Goal: Use online tool/utility

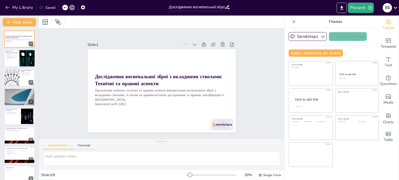
click at [20, 55] on button at bounding box center [23, 54] width 6 height 6
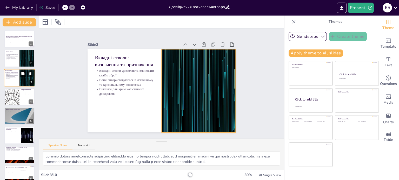
click at [28, 78] on div at bounding box center [27, 78] width 31 height 18
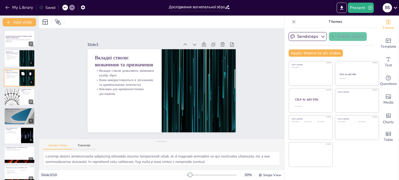
click at [28, 78] on div at bounding box center [27, 78] width 31 height 18
click at [9, 74] on p "Вкладні стволи дозволяють змінювати калібр зброї" at bounding box center [11, 74] width 12 height 2
click at [16, 58] on p "Виклики для криміналістичних досліджень" at bounding box center [11, 59] width 12 height 2
click at [11, 78] on p "Виклики для криміналістичних досліджень" at bounding box center [11, 78] width 12 height 2
click at [18, 63] on div at bounding box center [19, 59] width 31 height 18
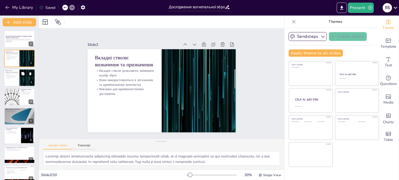
click at [11, 75] on p "Вони використовуються в легальному та кримінальному контекстах" at bounding box center [11, 76] width 12 height 2
click at [15, 61] on div at bounding box center [19, 59] width 31 height 18
click at [17, 92] on div at bounding box center [11, 97] width 31 height 18
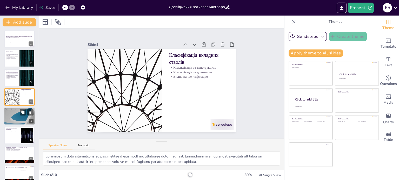
click at [18, 117] on div at bounding box center [19, 117] width 31 height 18
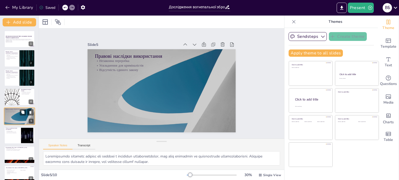
scroll to position [13, 0]
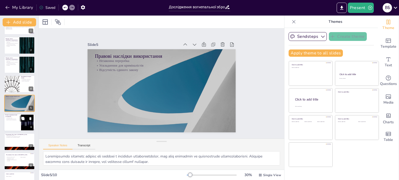
click at [11, 124] on div at bounding box center [19, 123] width 31 height 18
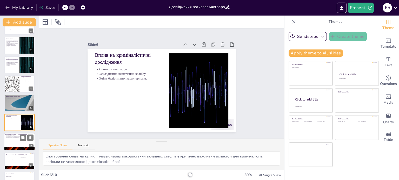
scroll to position [32, 0]
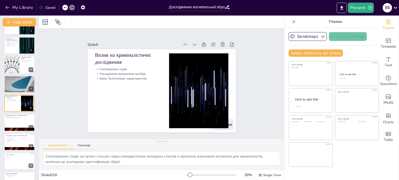
click at [25, 30] on div at bounding box center [27, 27] width 31 height 18
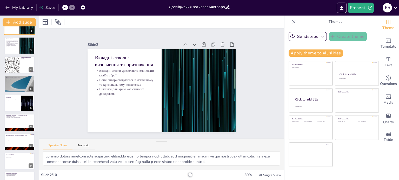
scroll to position [0, 0]
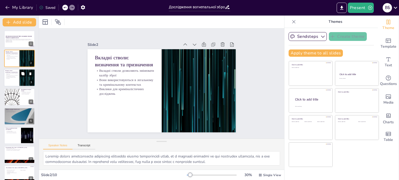
click at [9, 81] on div at bounding box center [19, 78] width 31 height 18
click at [14, 96] on div at bounding box center [11, 97] width 31 height 18
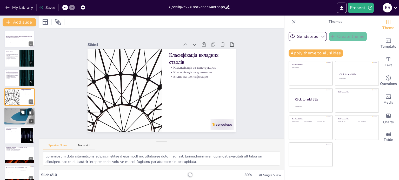
click at [16, 118] on div at bounding box center [19, 117] width 31 height 18
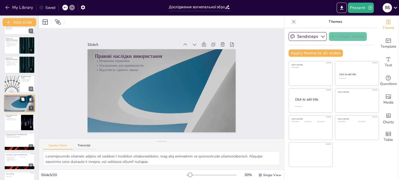
click at [16, 118] on p "Спотворення слідів" at bounding box center [13, 118] width 14 height 1
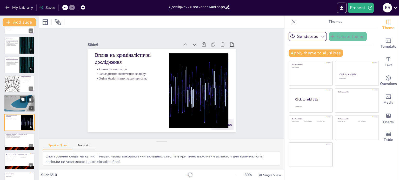
scroll to position [32, 0]
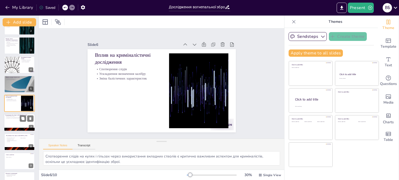
click at [22, 129] on div at bounding box center [19, 130] width 31 height 18
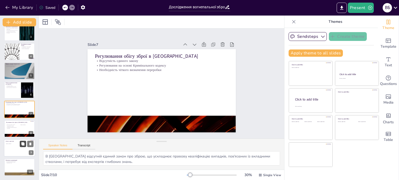
click at [21, 146] on button at bounding box center [23, 144] width 6 height 6
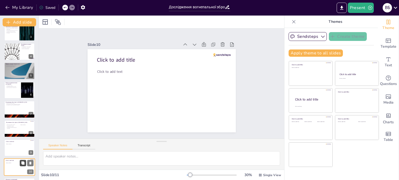
scroll to position [64, 0]
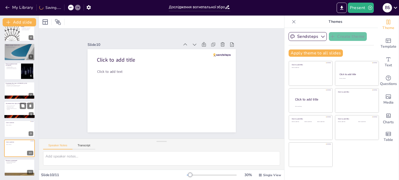
click at [21, 109] on button at bounding box center [23, 106] width 6 height 6
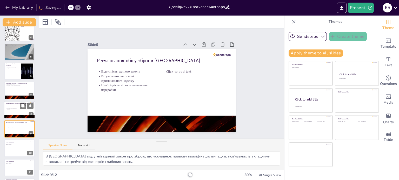
scroll to position [84, 0]
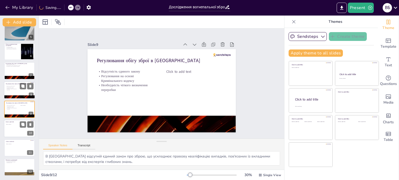
click at [19, 124] on p "Click to add text" at bounding box center [19, 124] width 26 height 1
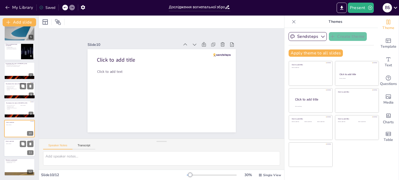
click at [12, 147] on div at bounding box center [19, 148] width 31 height 18
click at [12, 156] on div at bounding box center [19, 148] width 31 height 18
